Goal: Task Accomplishment & Management: Use online tool/utility

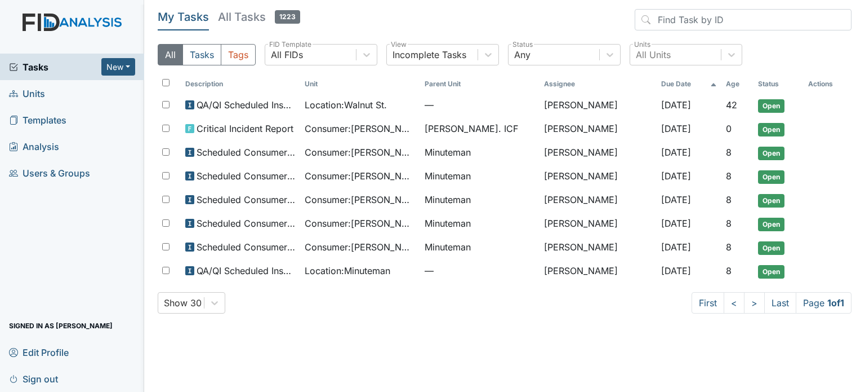
click at [38, 63] on span "Tasks" at bounding box center [55, 67] width 92 height 14
click at [228, 19] on h5 "All Tasks 1263" at bounding box center [259, 17] width 82 height 16
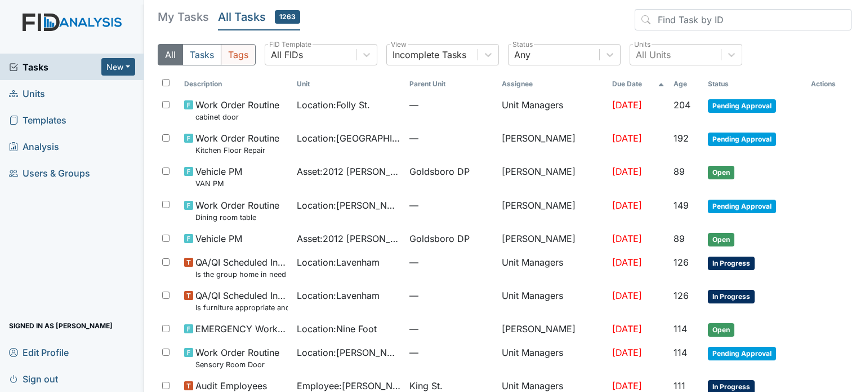
click at [243, 57] on button "Tags" at bounding box center [238, 54] width 35 height 21
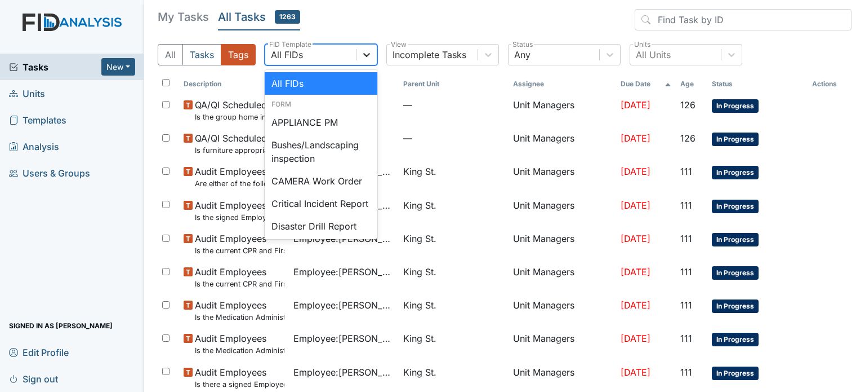
click at [365, 56] on icon at bounding box center [366, 54] width 11 height 11
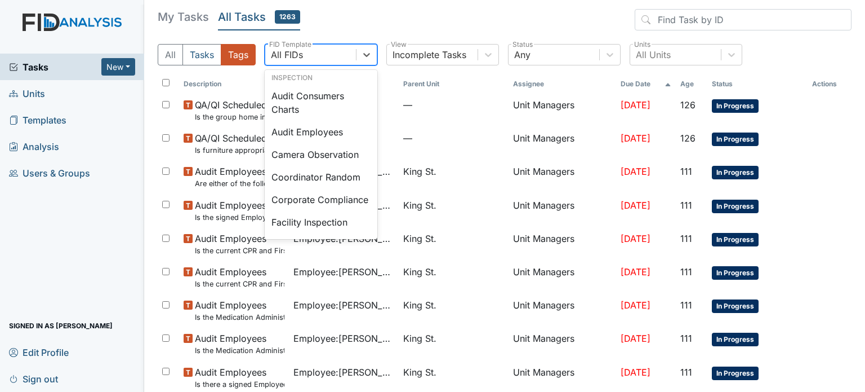
scroll to position [676, 0]
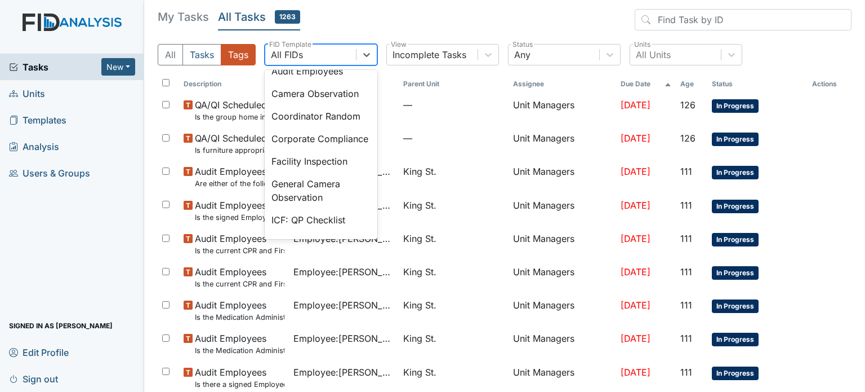
click at [318, 60] on div "Audit Consumers Charts" at bounding box center [321, 42] width 113 height 36
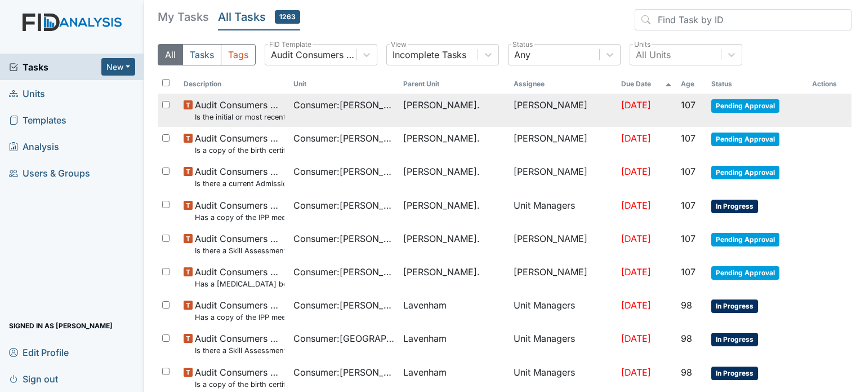
click at [256, 117] on small "Is the initial or most recent Social Evaluation in the chart?" at bounding box center [240, 117] width 90 height 11
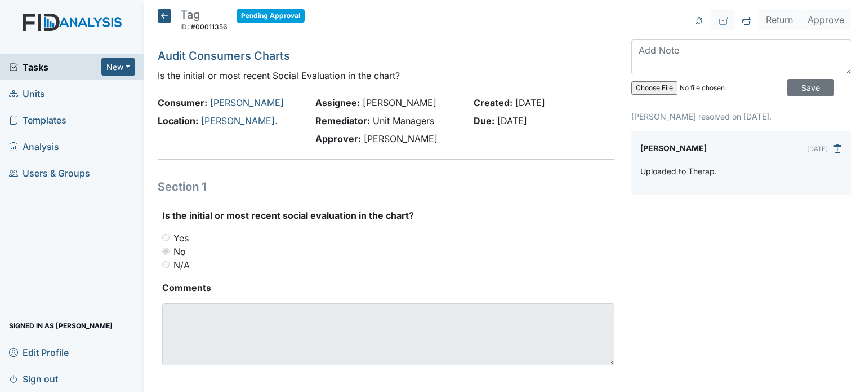
click at [163, 19] on icon at bounding box center [165, 16] width 14 height 14
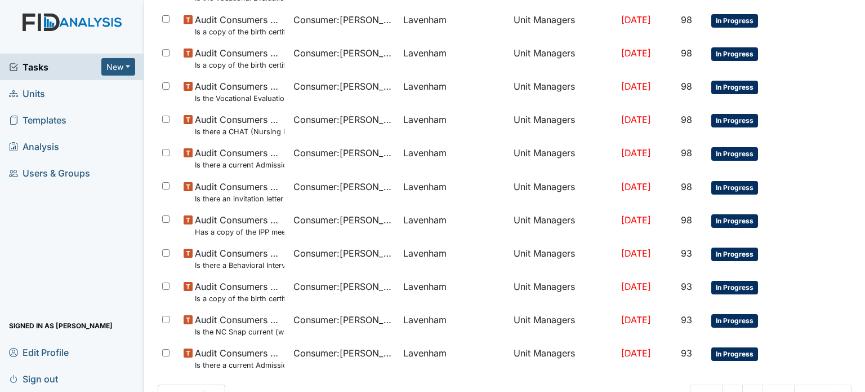
scroll to position [750, 0]
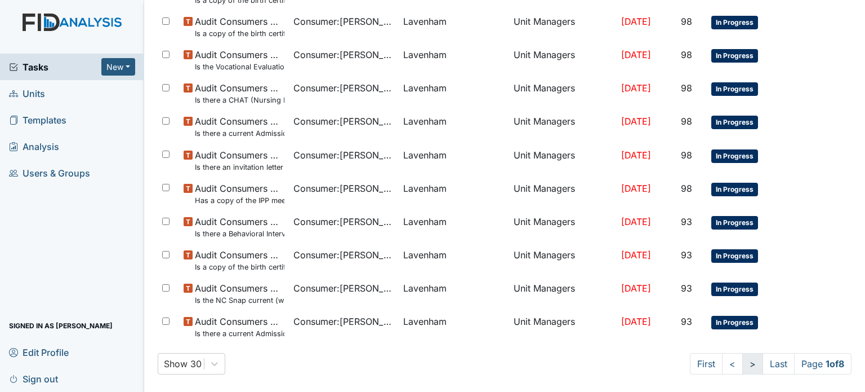
click at [743, 362] on link ">" at bounding box center [753, 363] width 21 height 21
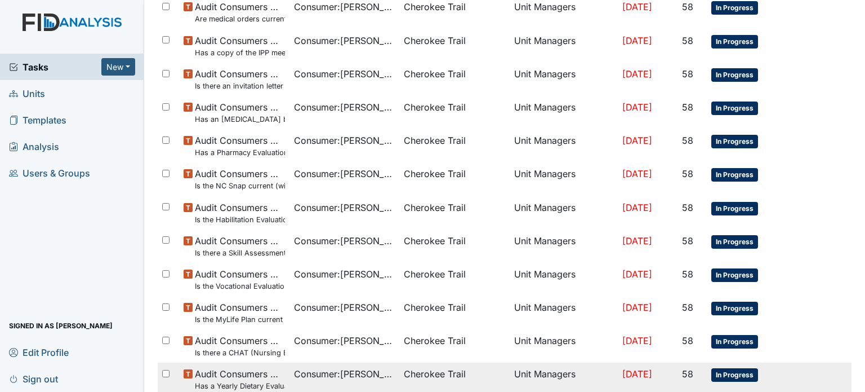
scroll to position [750, 0]
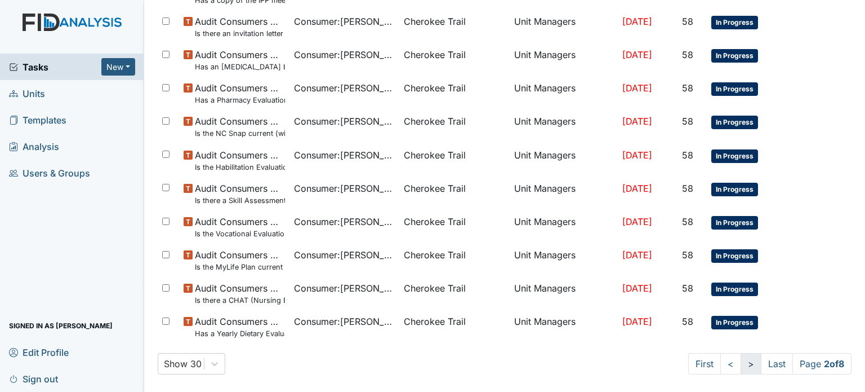
click at [741, 364] on link ">" at bounding box center [751, 363] width 21 height 21
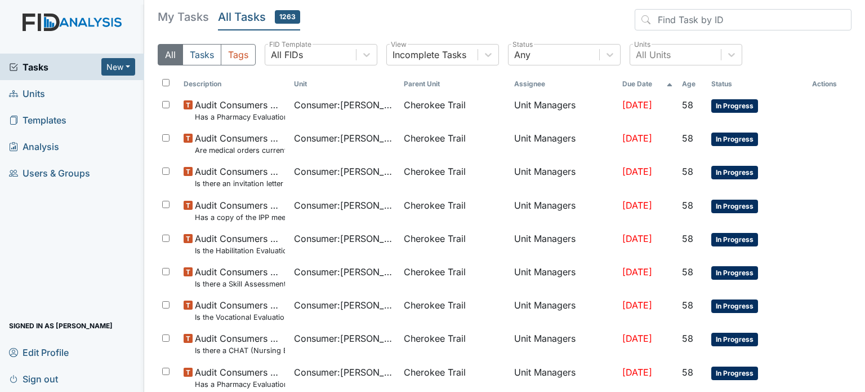
click at [41, 95] on span "Units" at bounding box center [27, 93] width 36 height 17
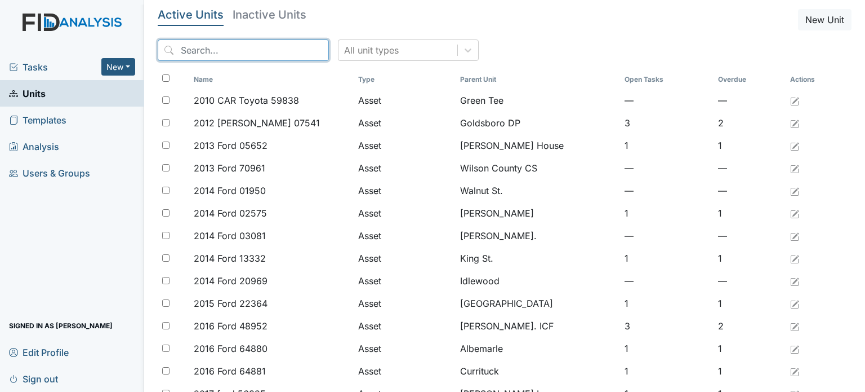
click at [248, 45] on input "search" at bounding box center [243, 49] width 171 height 21
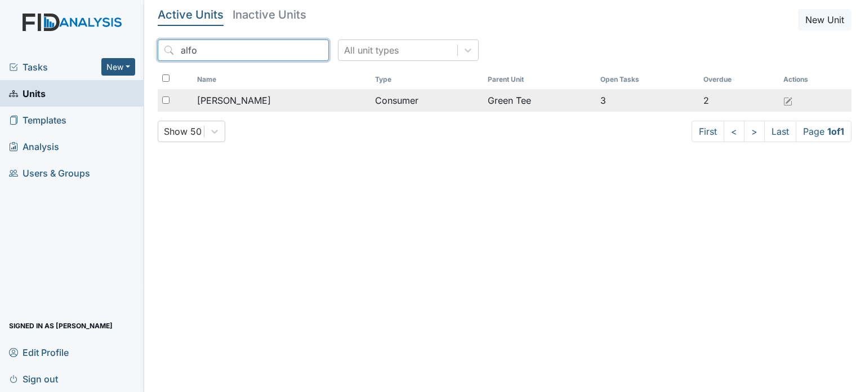
type input "alfo"
click at [292, 105] on div "[PERSON_NAME]" at bounding box center [281, 101] width 169 height 14
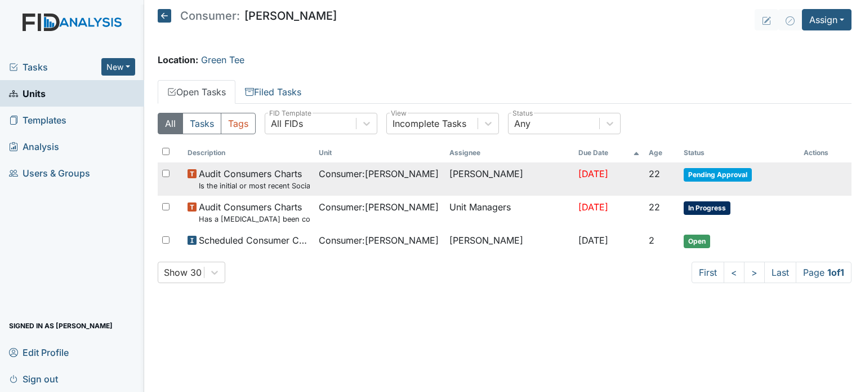
click at [293, 184] on small "Is the initial or most recent Social Evaluation in the chart?" at bounding box center [254, 185] width 111 height 11
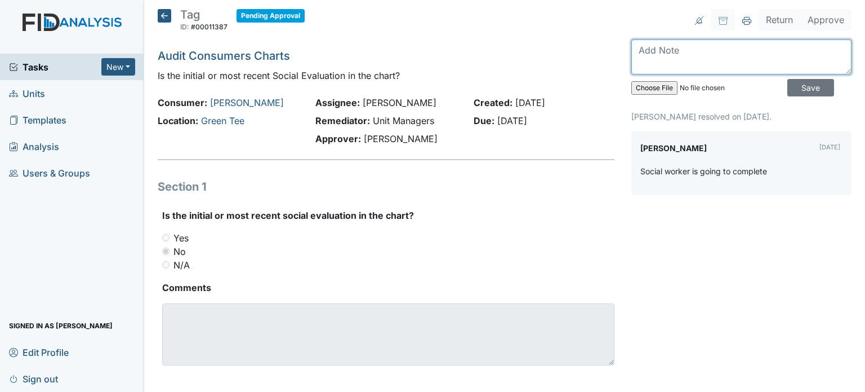
click at [732, 57] on textarea at bounding box center [742, 56] width 220 height 35
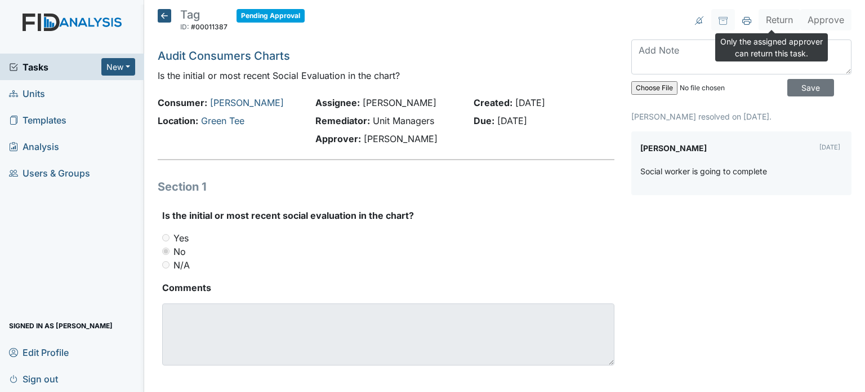
drag, startPoint x: 768, startPoint y: 23, endPoint x: 470, endPoint y: 26, distance: 297.5
click at [470, 26] on header "Tag ID: #00011387 Pending Approval Autosaving..." at bounding box center [386, 23] width 457 height 29
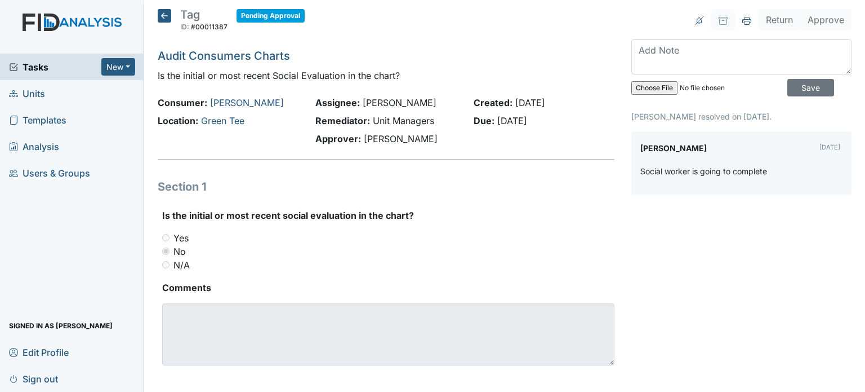
click at [37, 66] on span "Tasks" at bounding box center [55, 67] width 92 height 14
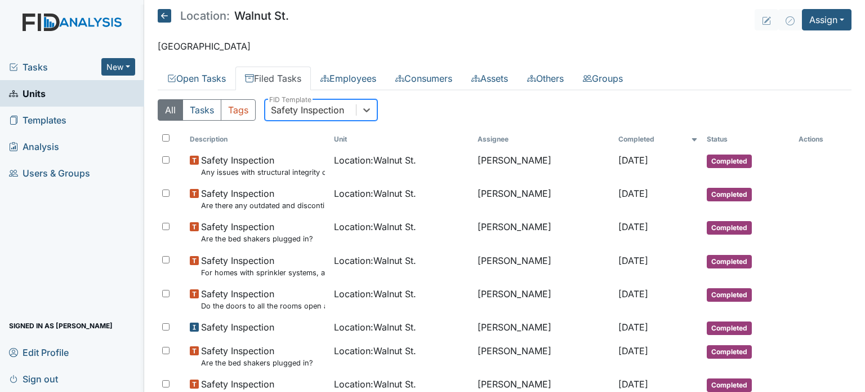
click at [23, 65] on span "Tasks" at bounding box center [55, 67] width 92 height 14
